Goal: Information Seeking & Learning: Learn about a topic

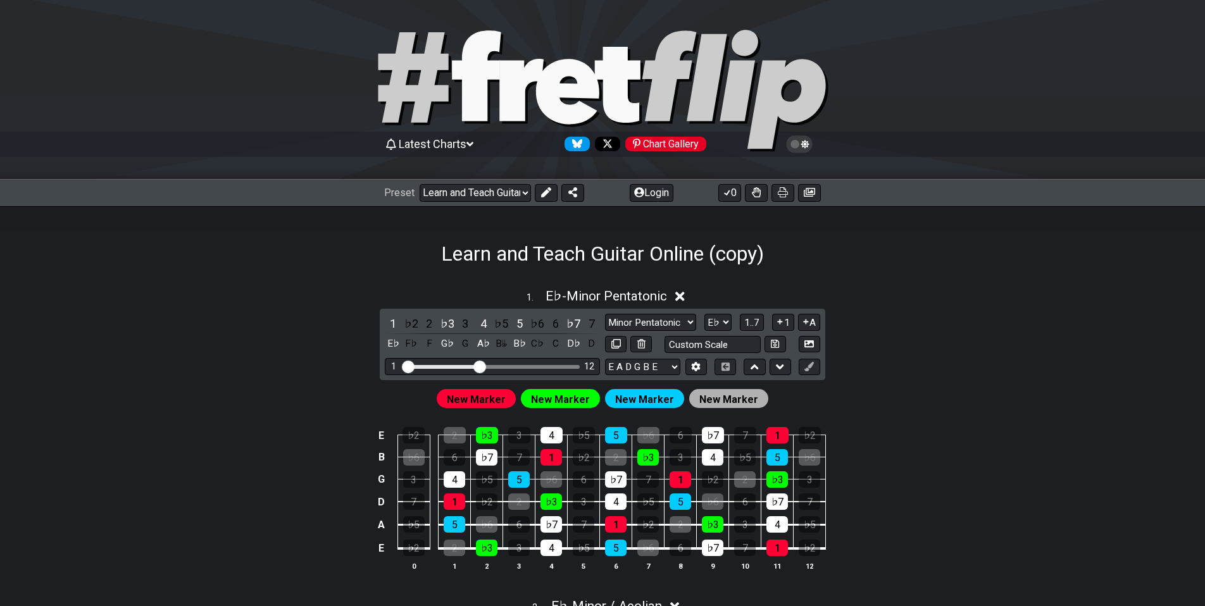
select select "/023ETDBKQ"
select select "Eb"
click at [649, 191] on button "Login" at bounding box center [652, 193] width 44 height 18
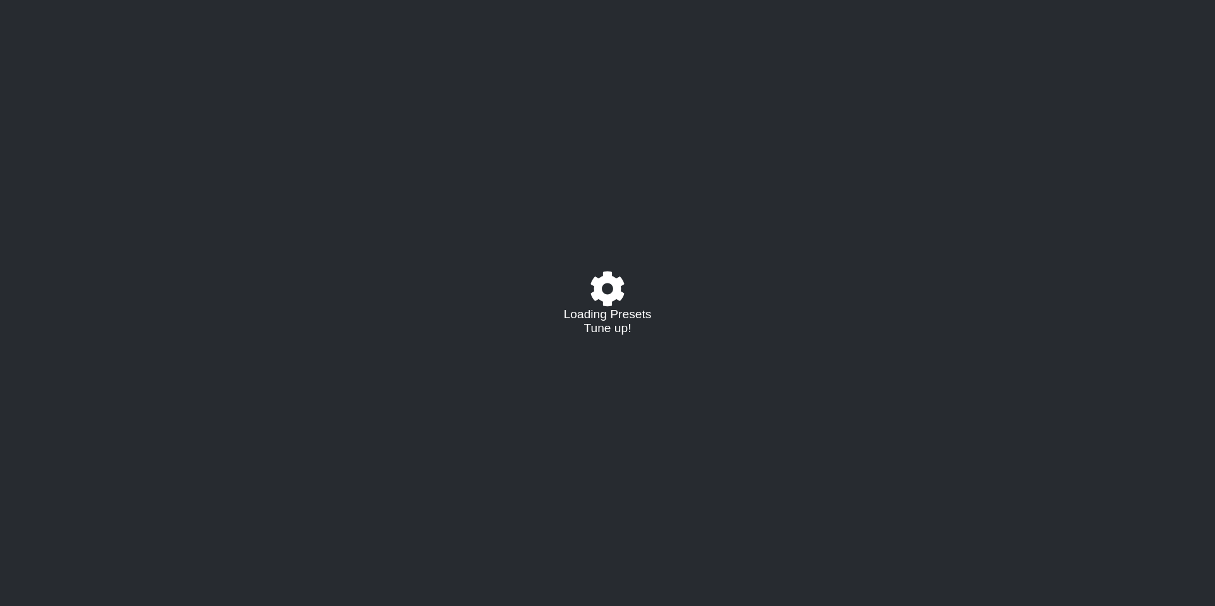
select select "/023ETDBKQ"
select select "Eb"
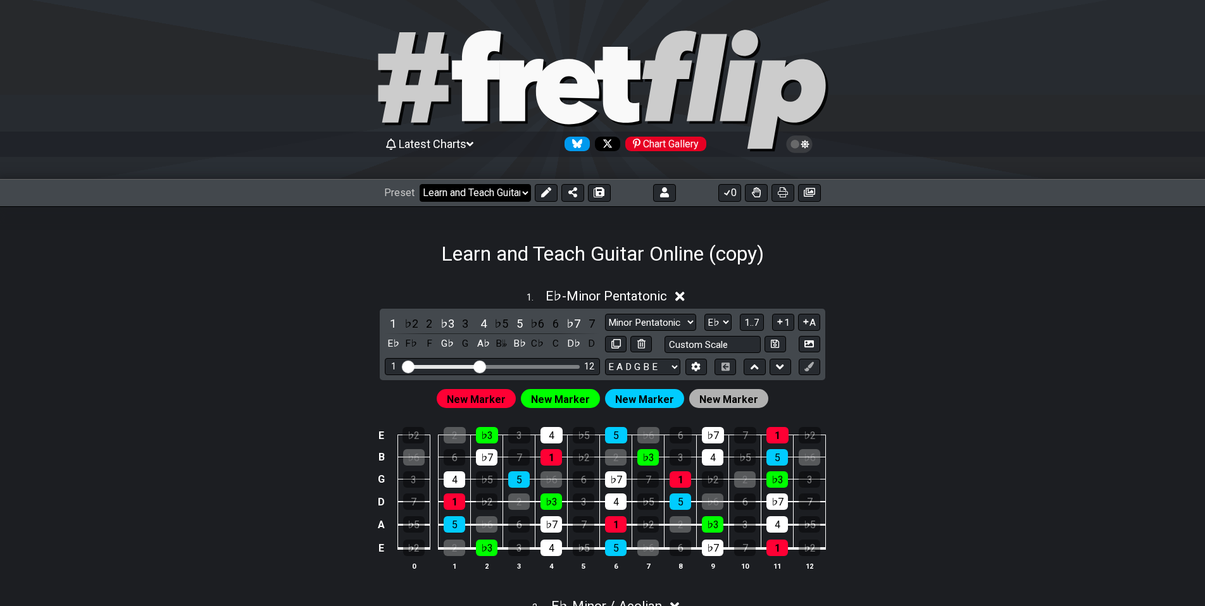
click at [514, 190] on select "Welcome to #fretflip! Learn and Teach Guitar Online (copy) Custom Preset Minor …" at bounding box center [475, 193] width 111 height 18
click at [344, 361] on div "1 . E♭ - Minor Pentatonic 1 ♭2 2 ♭3 3 4 ♭5 5 ♭6 6 ♭7 7 E♭ F♭ F G♭ G A♭ B𝄫 B♭ C♭…" at bounding box center [602, 435] width 987 height 308
